Goal: Task Accomplishment & Management: Use online tool/utility

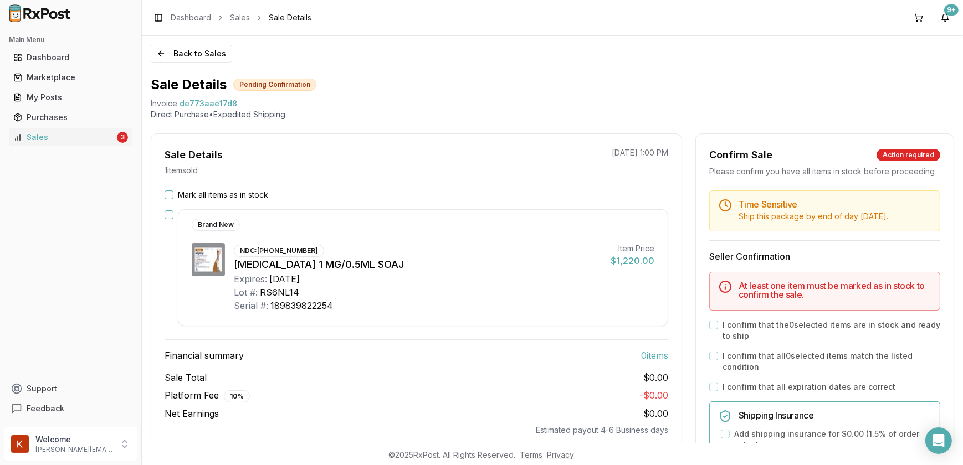
click at [172, 194] on button "Mark all items as in stock" at bounding box center [169, 195] width 9 height 9
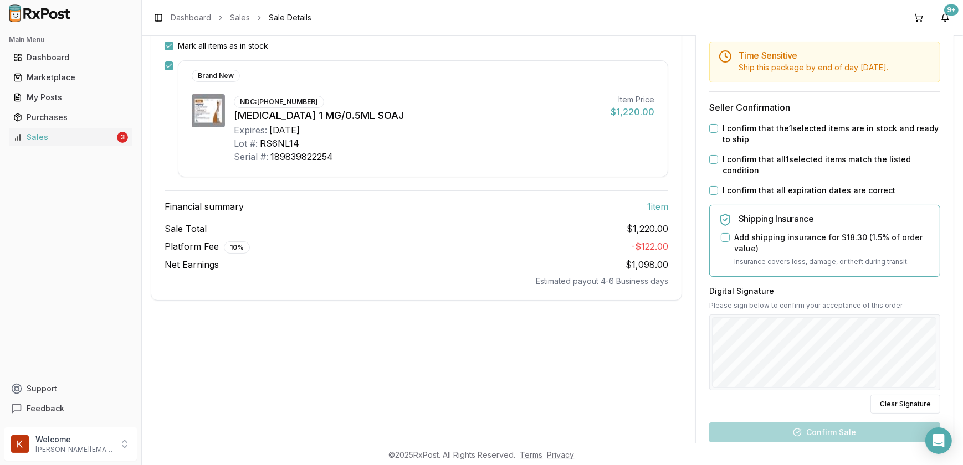
scroll to position [138, 0]
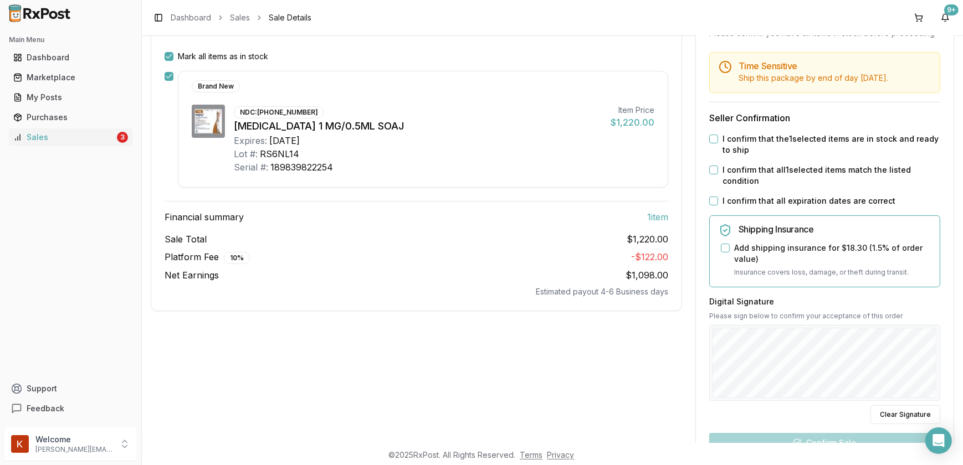
click at [705, 154] on div "Time Sensitive Ship this package by end of day [DATE] . Seller Confirmation I c…" at bounding box center [825, 302] width 258 height 501
click at [711, 143] on button "I confirm that the 1 selected items are in stock and ready to ship" at bounding box center [713, 139] width 9 height 9
click at [709, 174] on button "I confirm that all 1 selected items match the listed condition" at bounding box center [713, 170] width 9 height 9
click at [709, 205] on button "I confirm that all expiration dates are correct" at bounding box center [713, 201] width 9 height 9
click at [722, 253] on button "Add shipping insurance for $18.30 ( 1.5 % of order value)" at bounding box center [725, 248] width 9 height 9
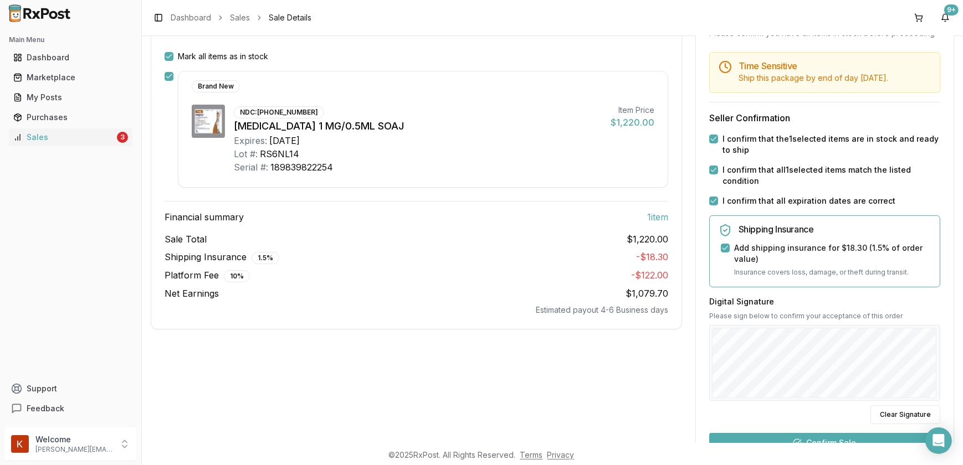
scroll to position [290, 0]
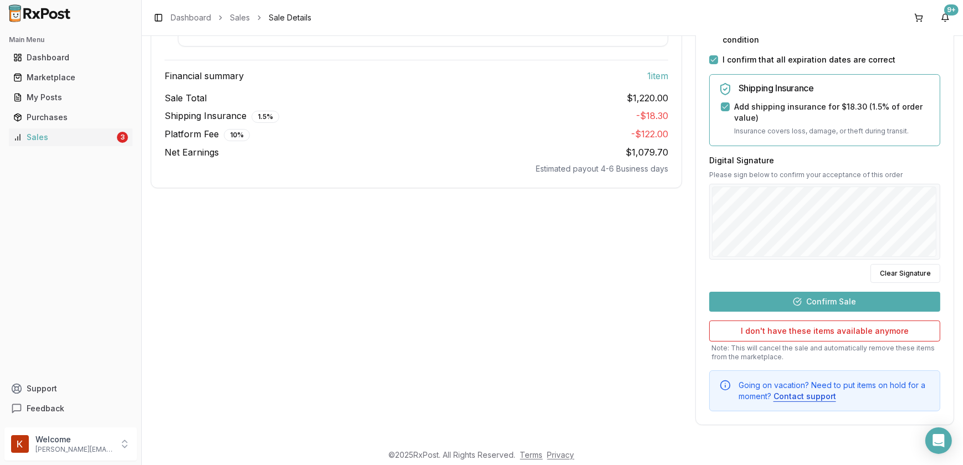
click at [827, 307] on button "Confirm Sale" at bounding box center [824, 302] width 231 height 20
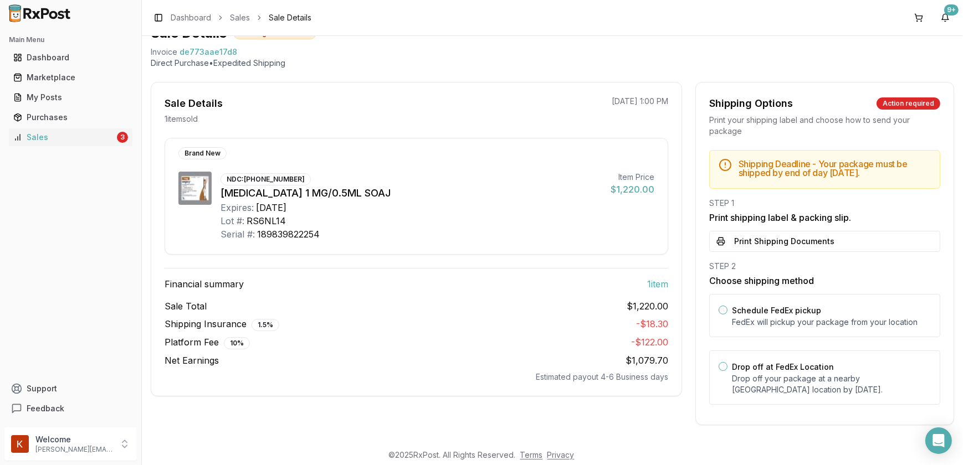
scroll to position [50, 0]
click at [768, 238] on button "Print Shipping Documents" at bounding box center [824, 242] width 231 height 21
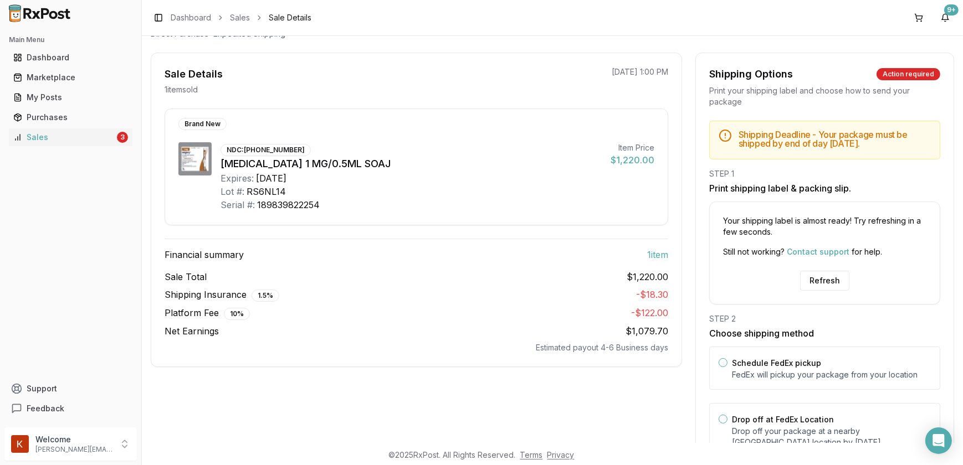
scroll to position [132, 0]
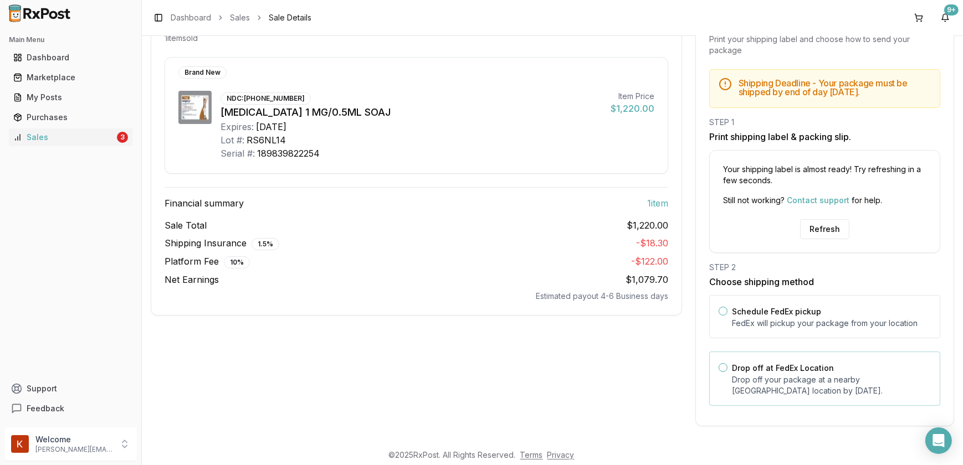
click at [720, 363] on button "Drop off at FedEx Location" at bounding box center [722, 367] width 9 height 9
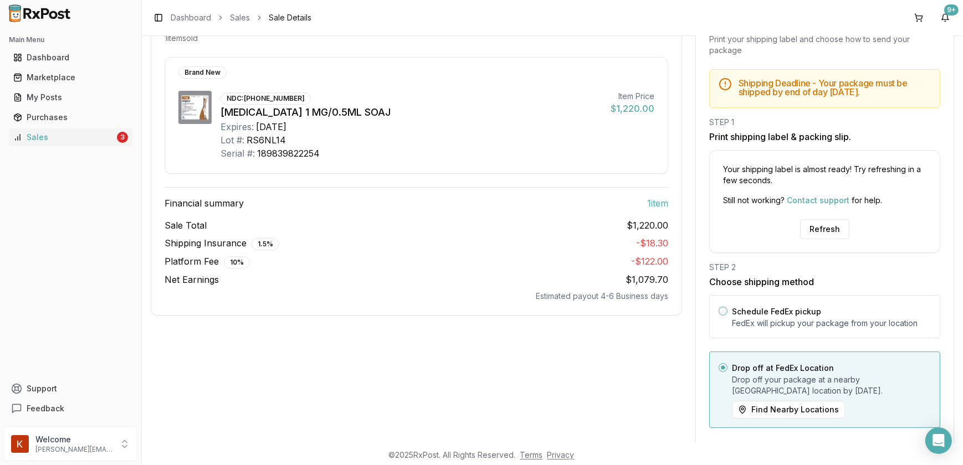
scroll to position [155, 0]
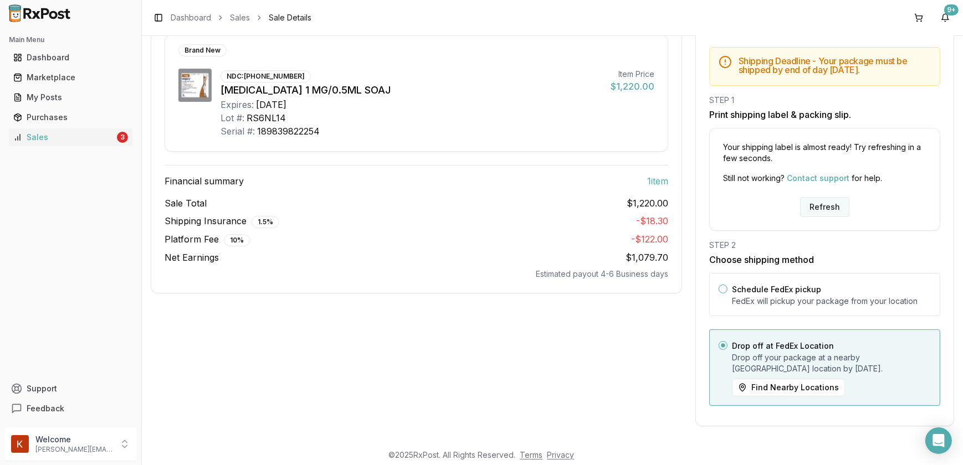
click at [826, 200] on button "Refresh" at bounding box center [824, 207] width 49 height 20
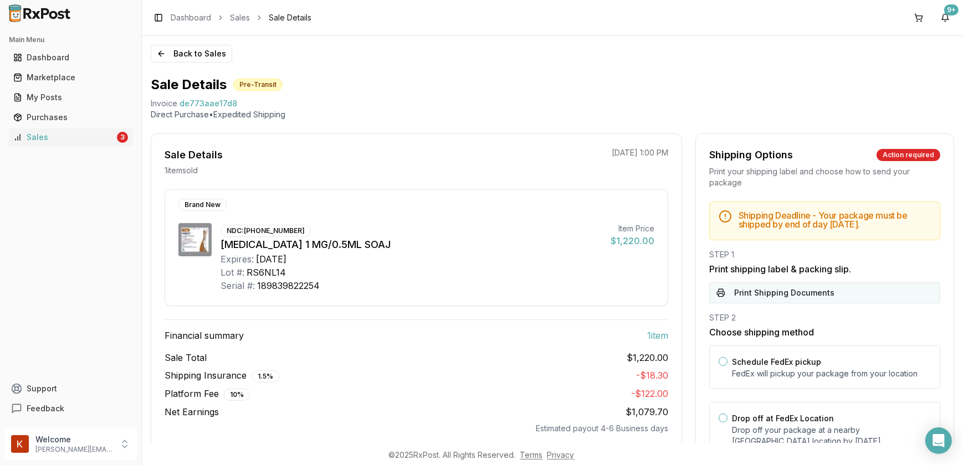
click at [774, 296] on button "Print Shipping Documents" at bounding box center [824, 292] width 231 height 21
click at [61, 59] on div "Dashboard" at bounding box center [70, 57] width 115 height 11
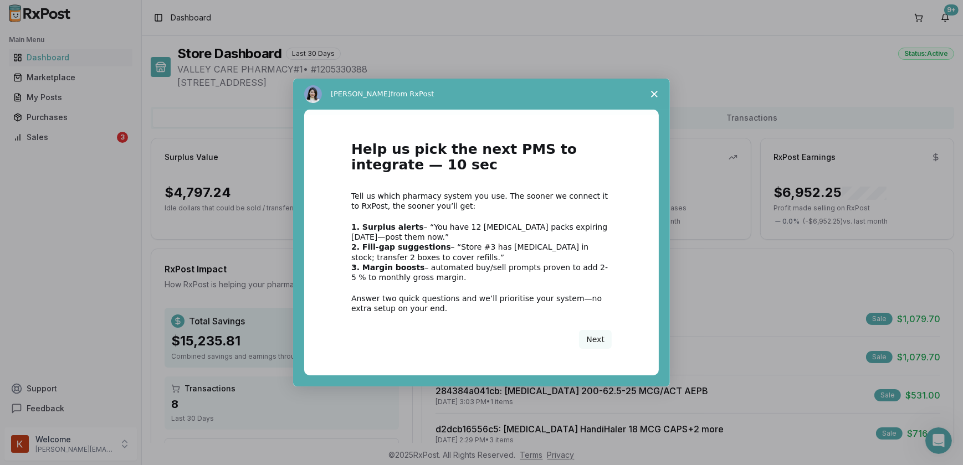
click at [651, 89] on span "Close survey" at bounding box center [654, 94] width 31 height 31
